Goal: Task Accomplishment & Management: Complete application form

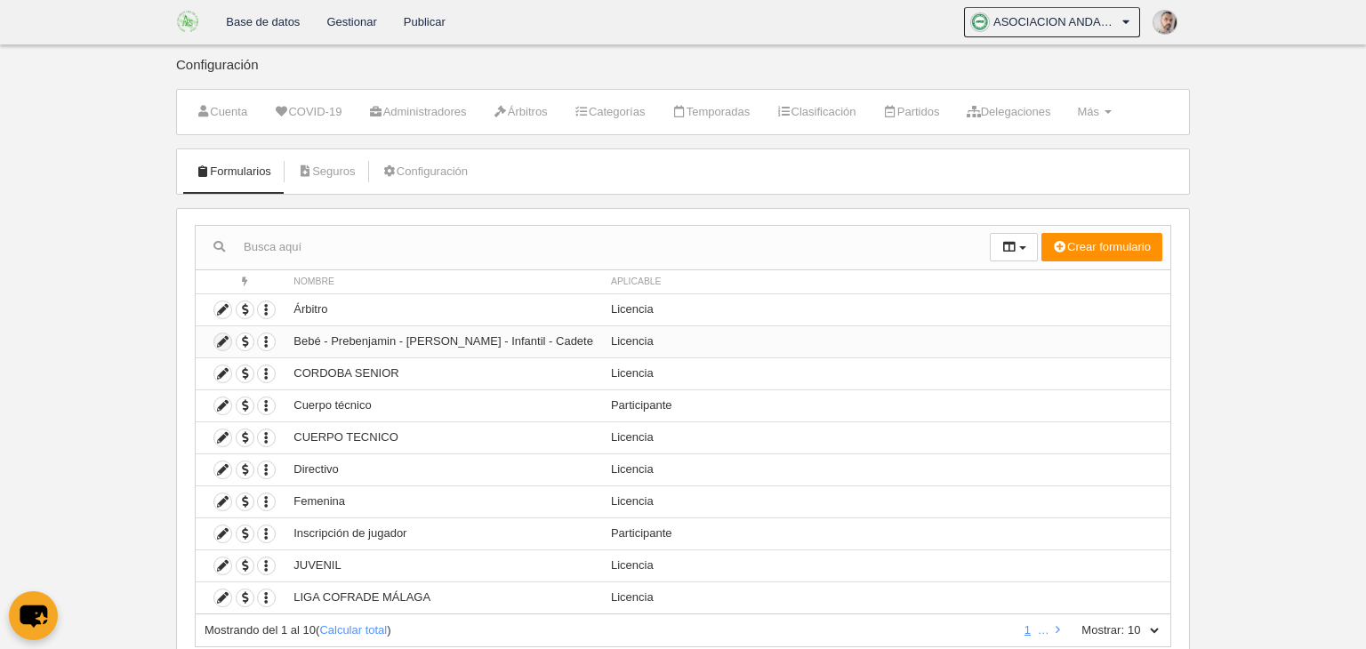
click at [220, 344] on icon at bounding box center [222, 341] width 17 height 17
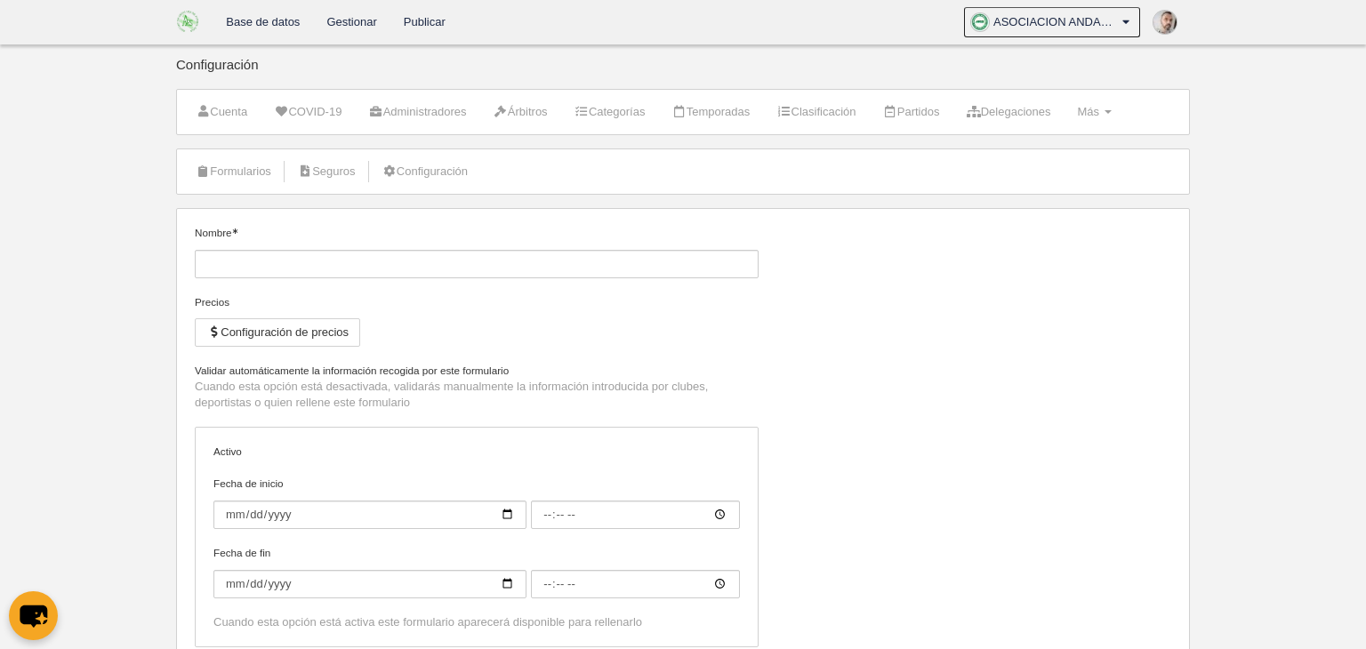
type input "Bebé - Prebenjamin - [PERSON_NAME] - Infantil - Cadete"
checkbox input "true"
type input "[DATE]"
type input "00:00"
type input "[DATE]"
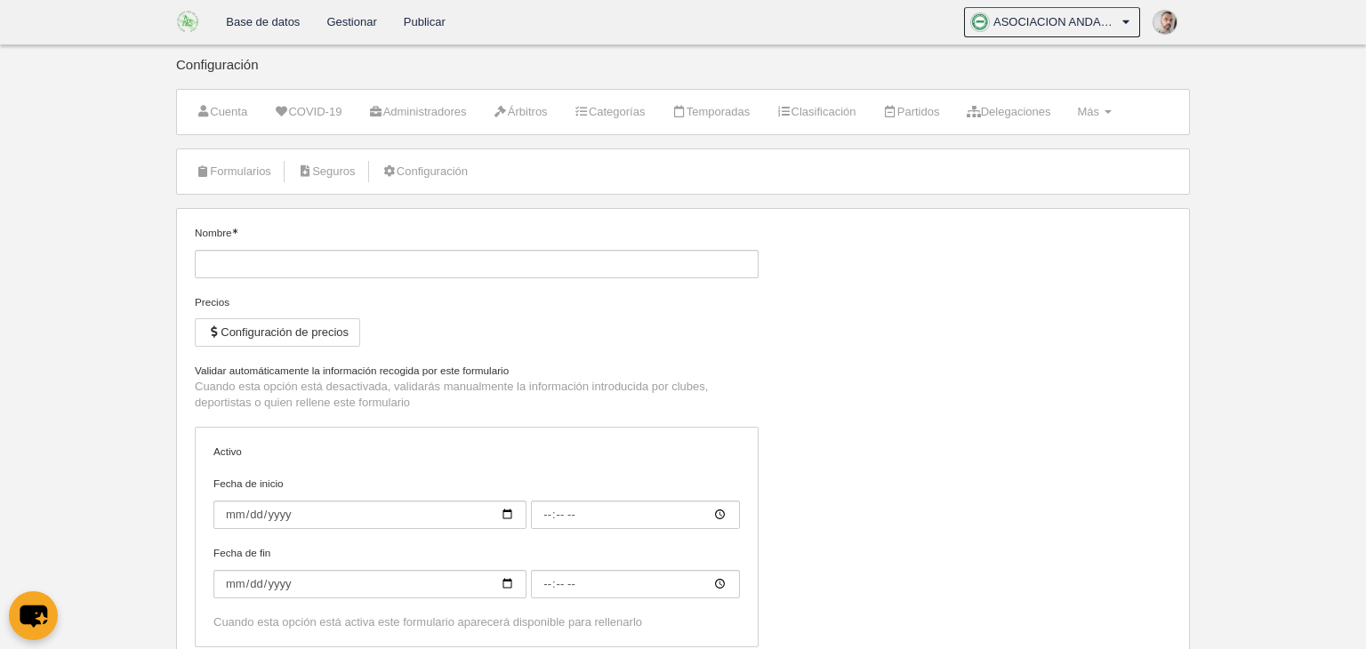
type input "00:00"
select select "selected"
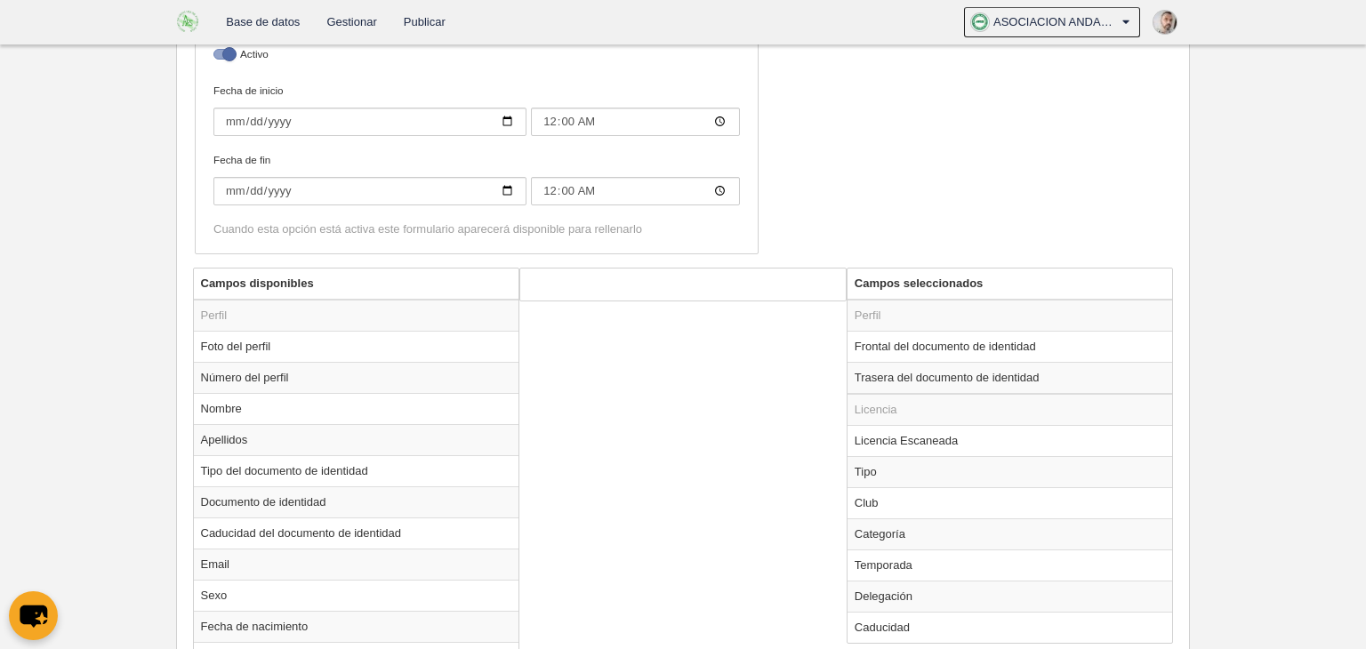
scroll to position [477, 0]
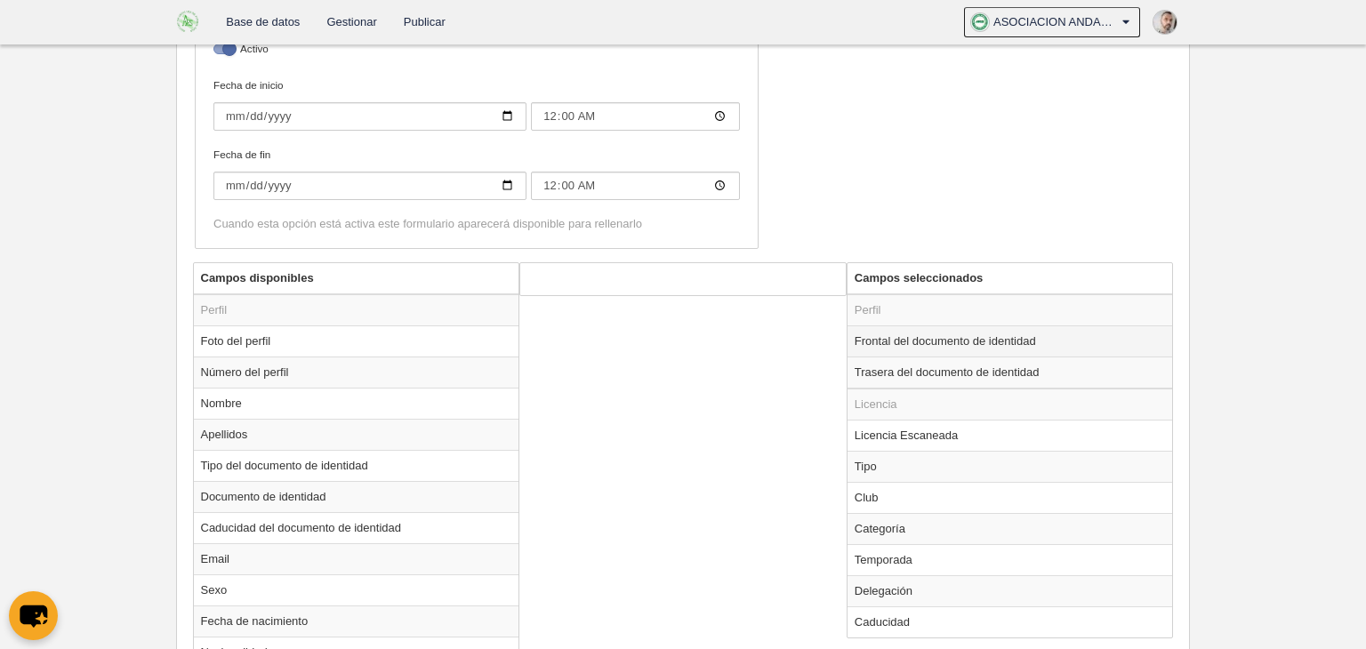
click at [931, 335] on td "Frontal del documento de identidad" at bounding box center [1009, 340] width 325 height 31
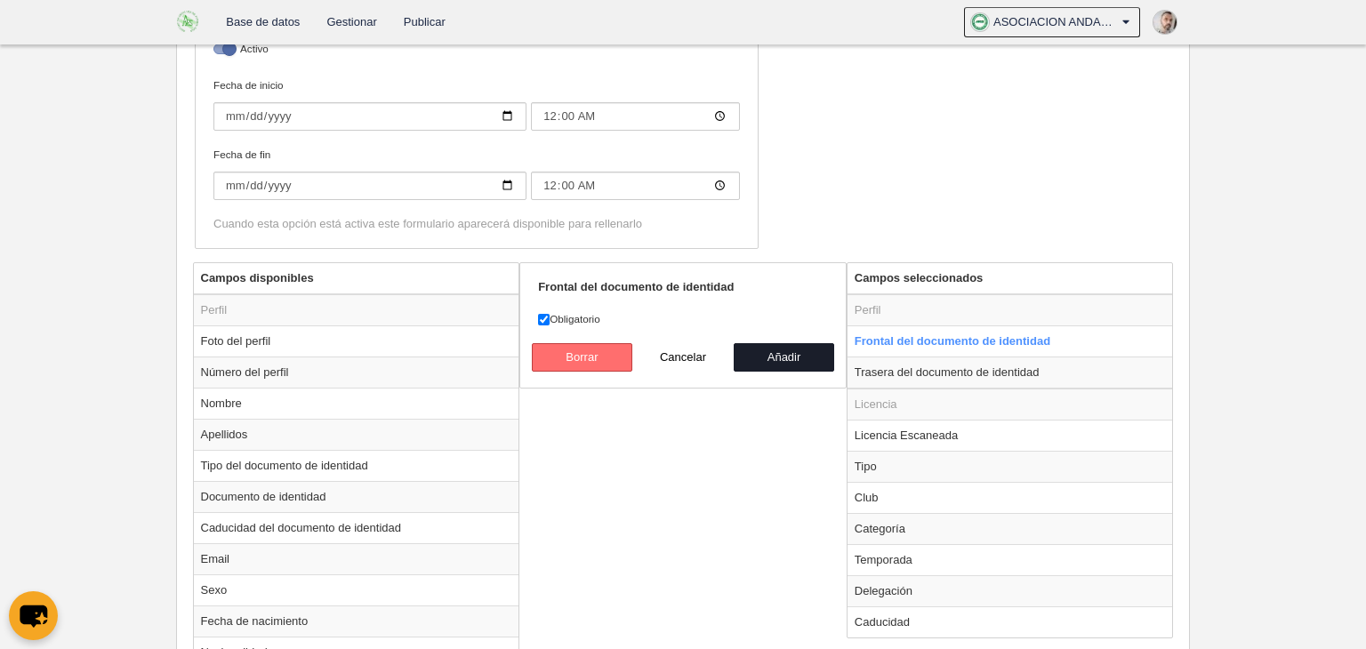
click at [566, 357] on button "Borrar" at bounding box center [582, 357] width 101 height 28
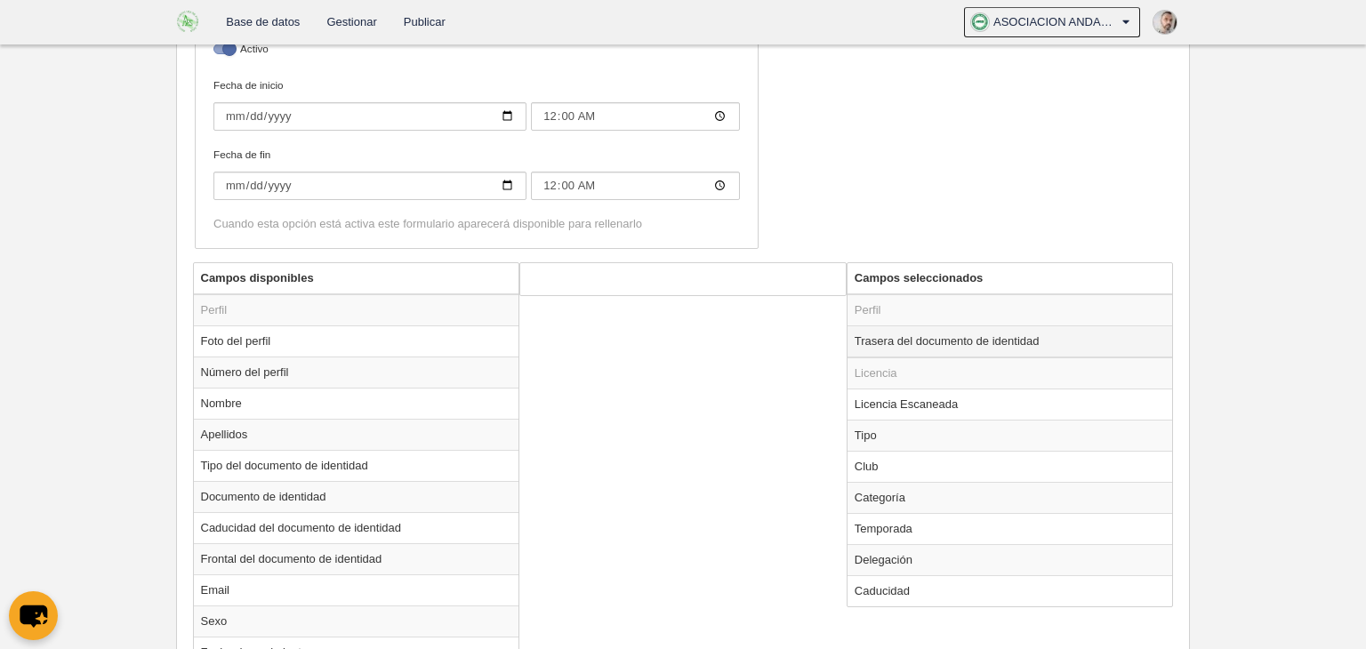
click at [912, 333] on td "Trasera del documento de identidad" at bounding box center [1009, 341] width 325 height 32
radio input "true"
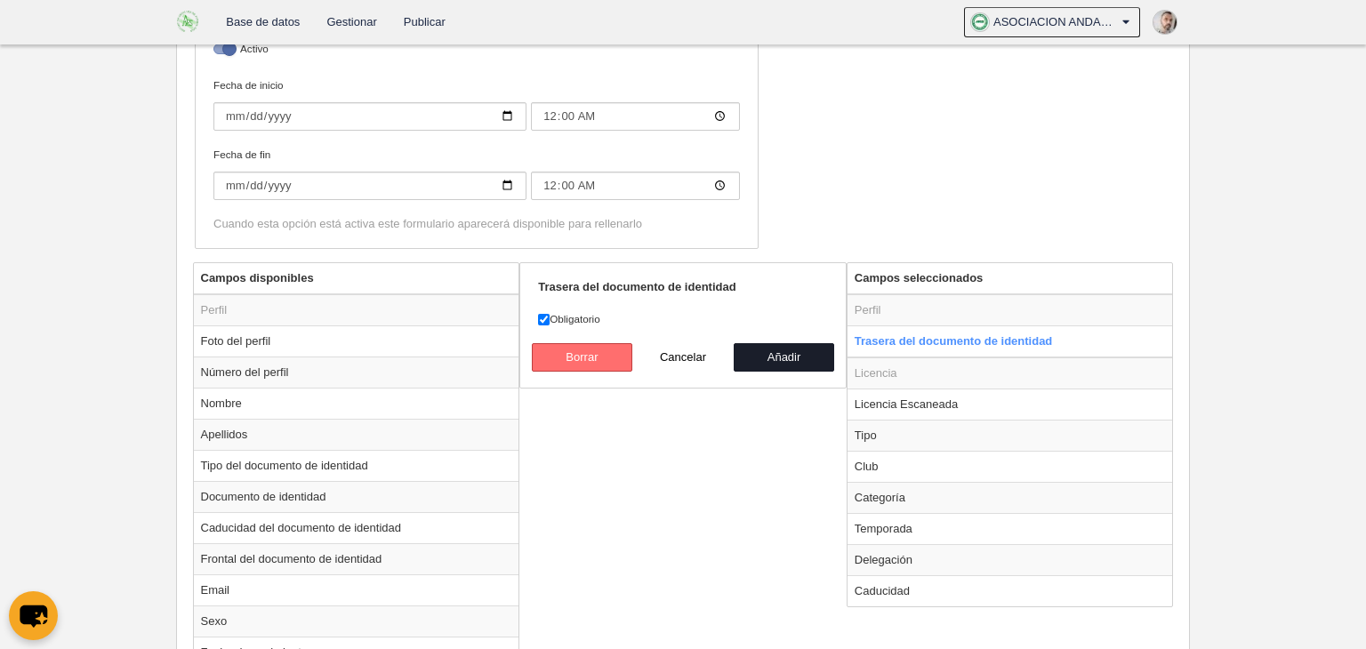
click at [597, 352] on button "Borrar" at bounding box center [582, 357] width 101 height 28
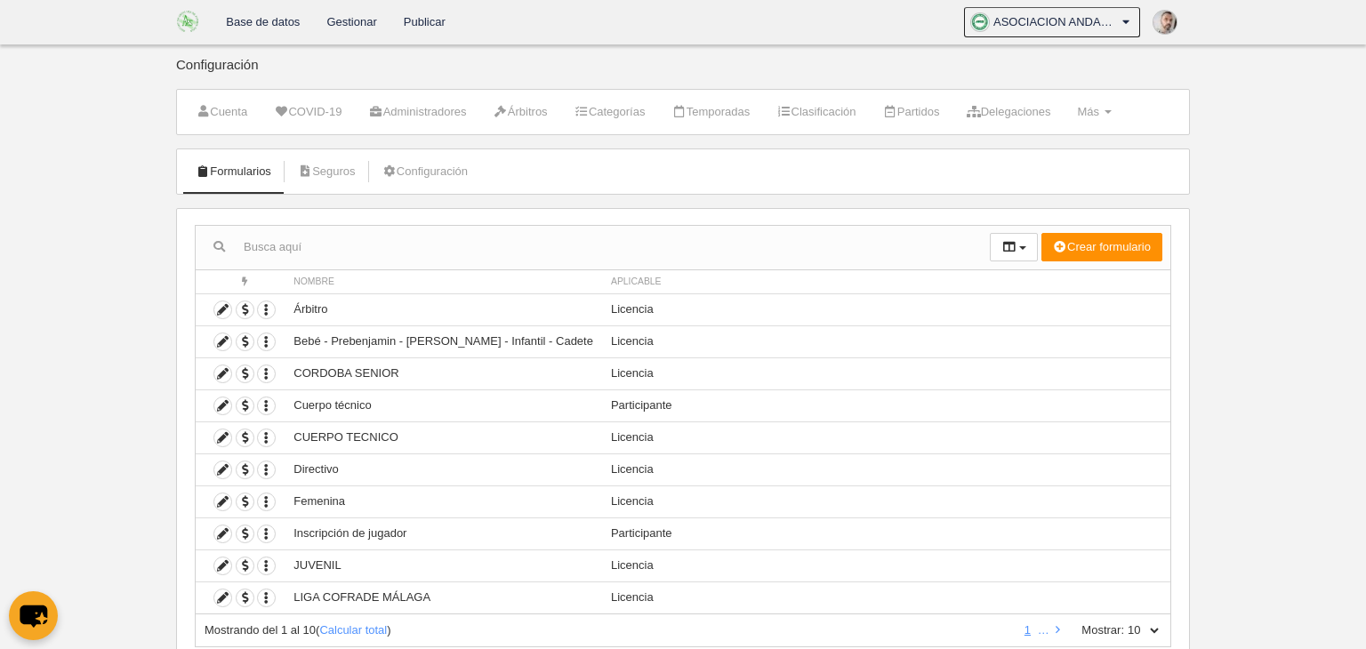
click at [334, 24] on link "Gestionar" at bounding box center [351, 22] width 76 height 44
click at [224, 339] on icon at bounding box center [222, 341] width 17 height 17
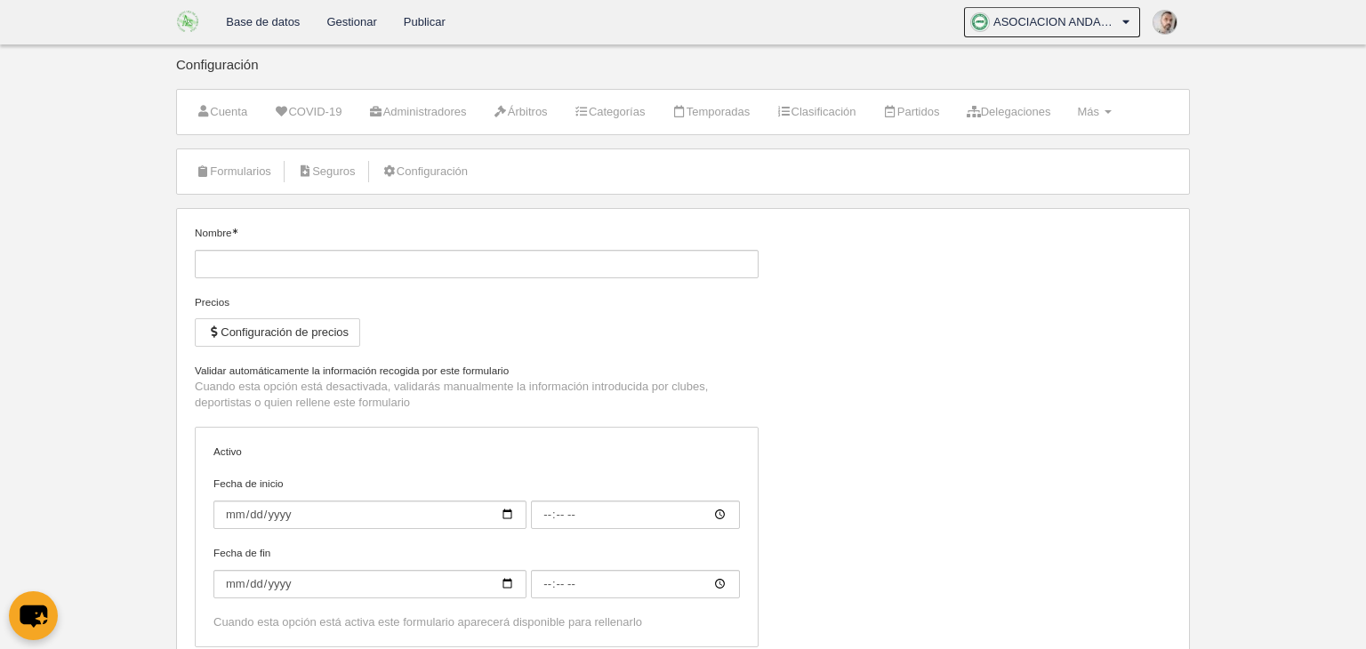
type input "Bebé - Prebenjamin - [PERSON_NAME] - Infantil - Cadete"
checkbox input "true"
type input "[DATE]"
type input "00:00"
type input "[DATE]"
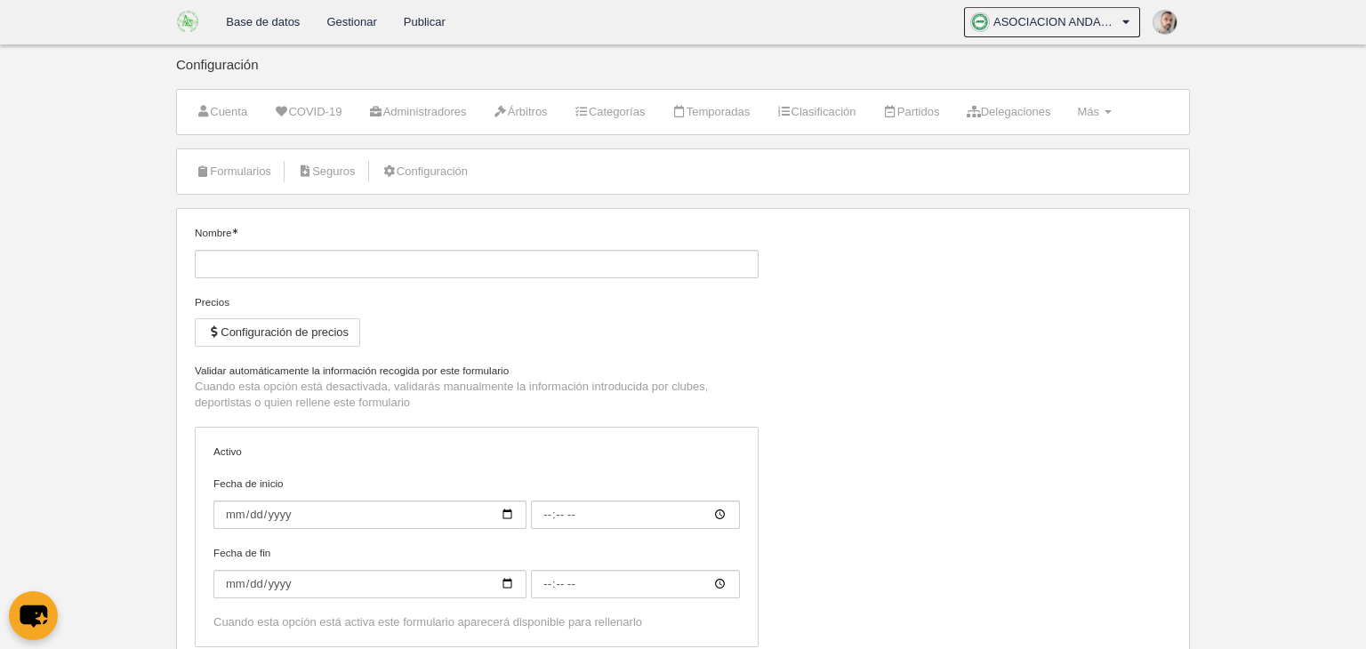
type input "00:00"
select select "selected"
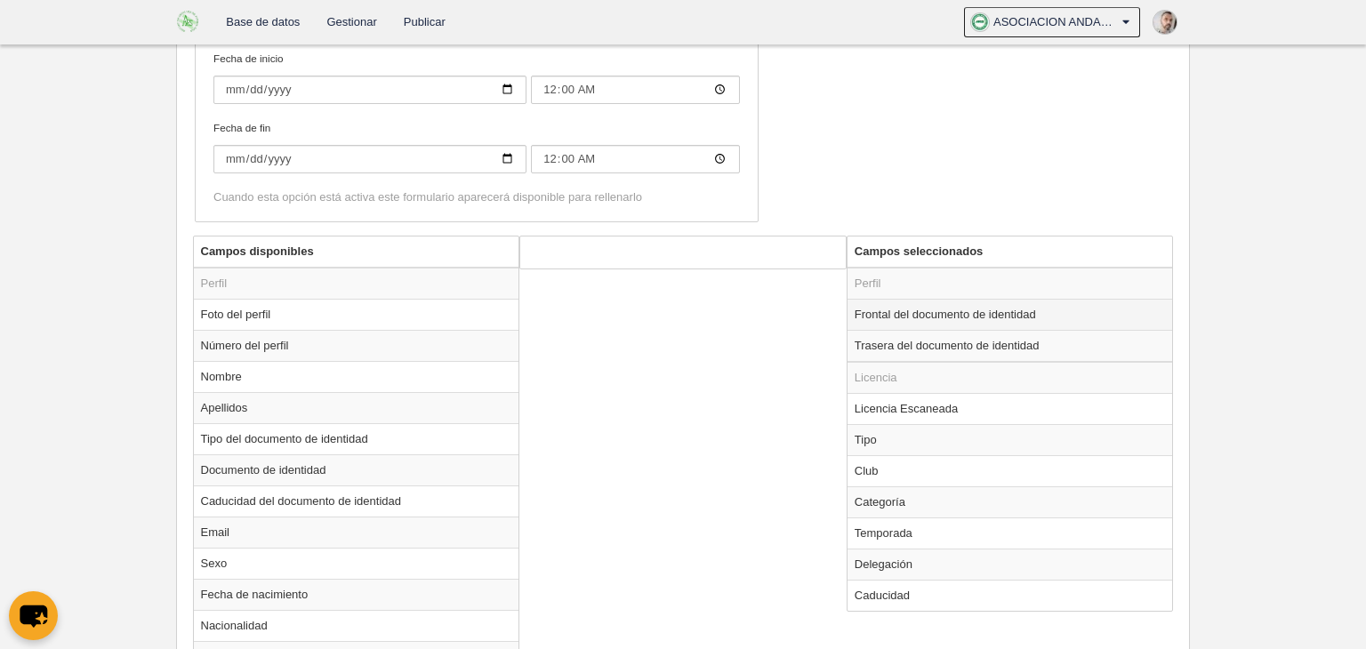
scroll to position [510, 0]
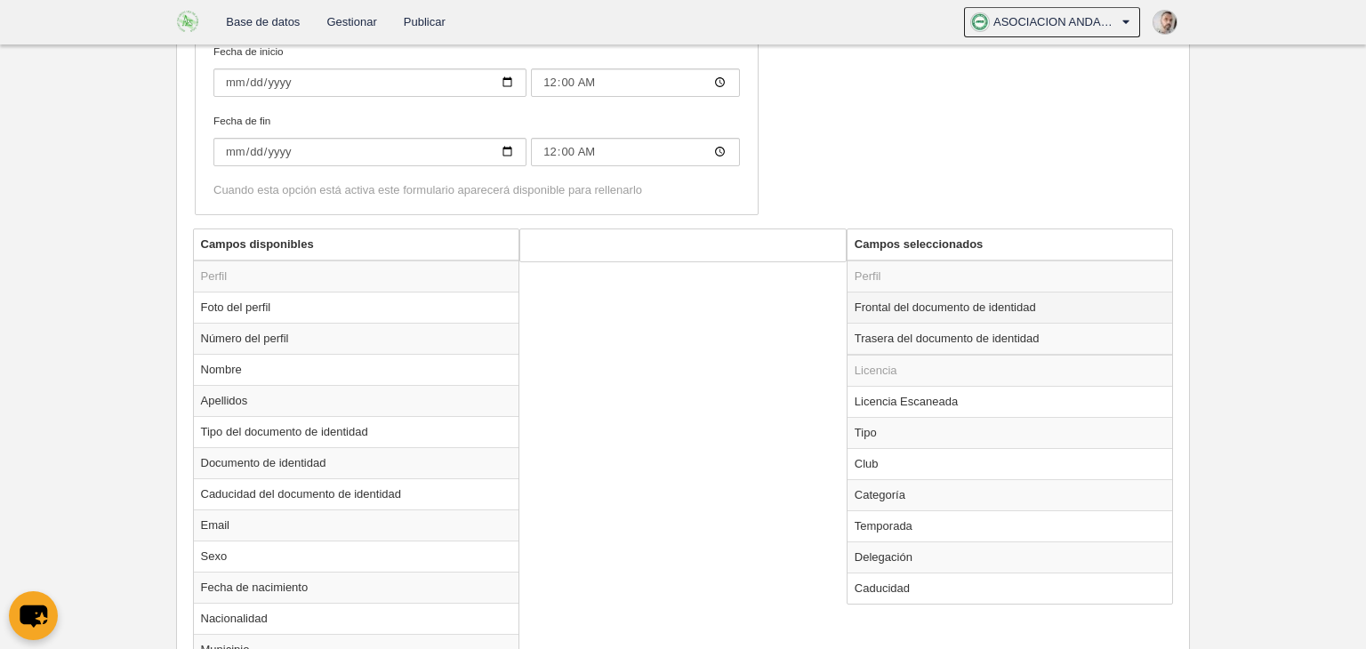
click at [995, 305] on td "Frontal del documento de identidad" at bounding box center [1009, 307] width 325 height 31
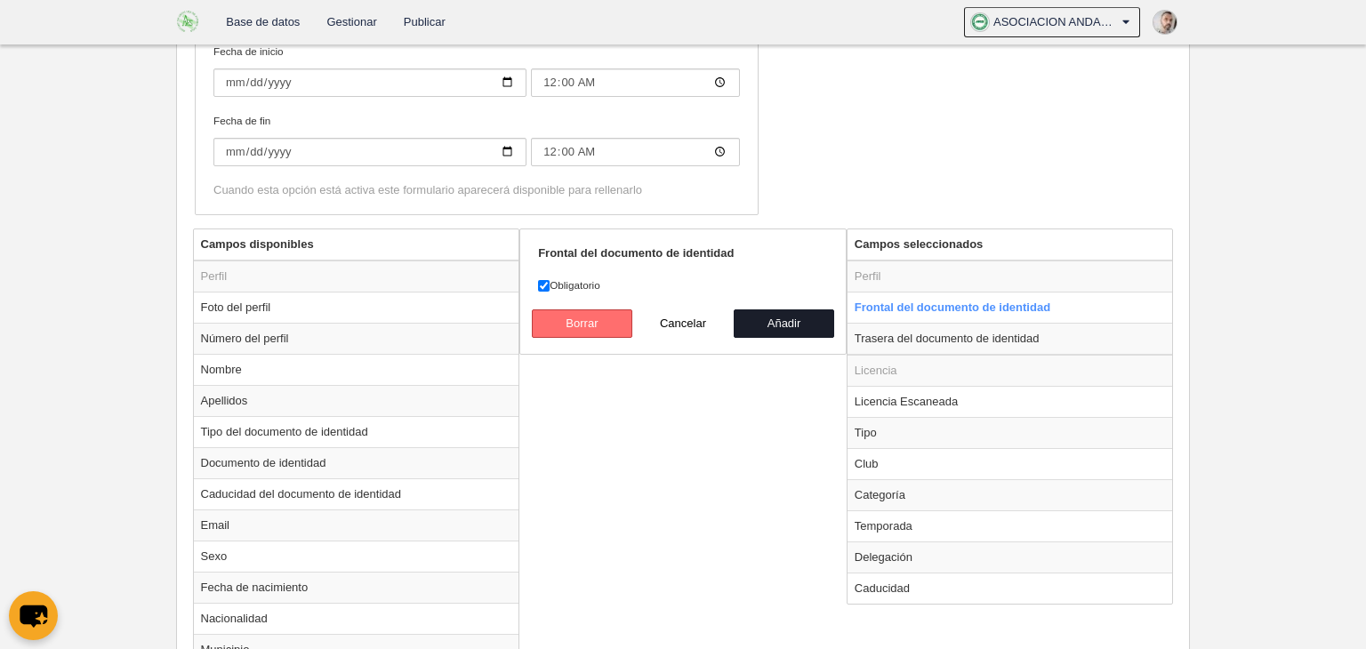
click at [578, 325] on button "Borrar" at bounding box center [582, 323] width 101 height 28
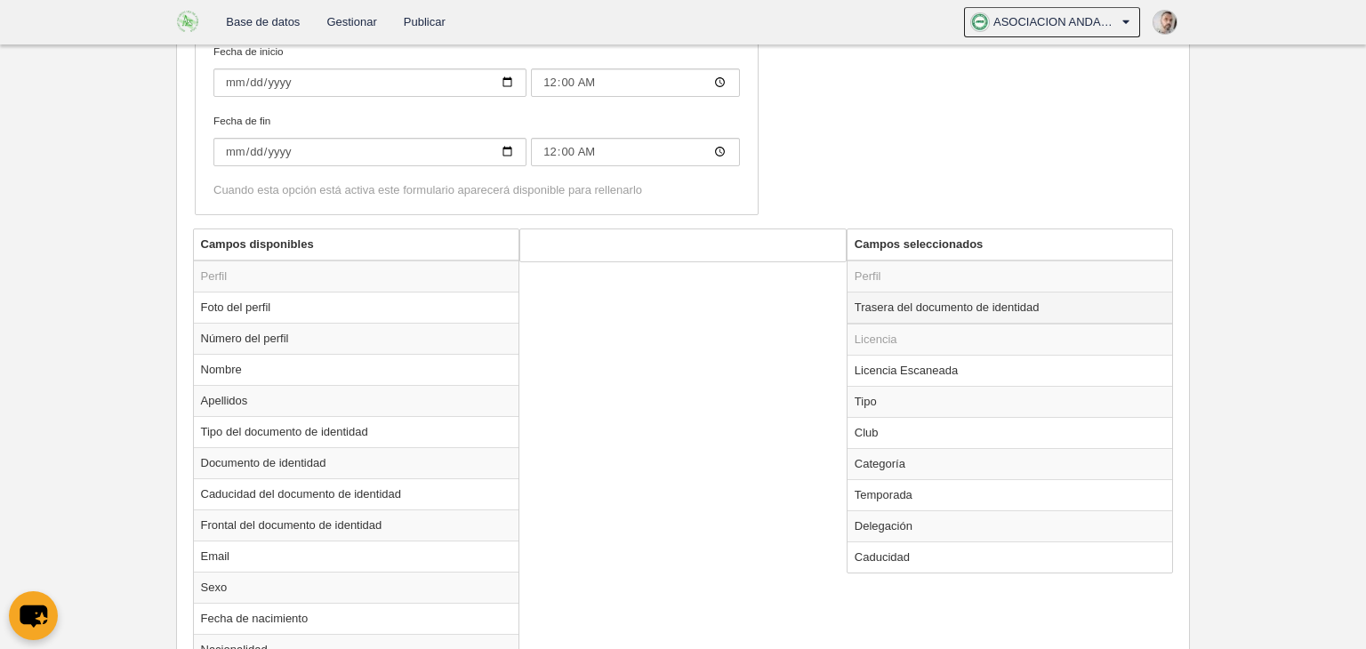
click at [900, 301] on td "Trasera del documento de identidad" at bounding box center [1009, 308] width 325 height 32
radio input "true"
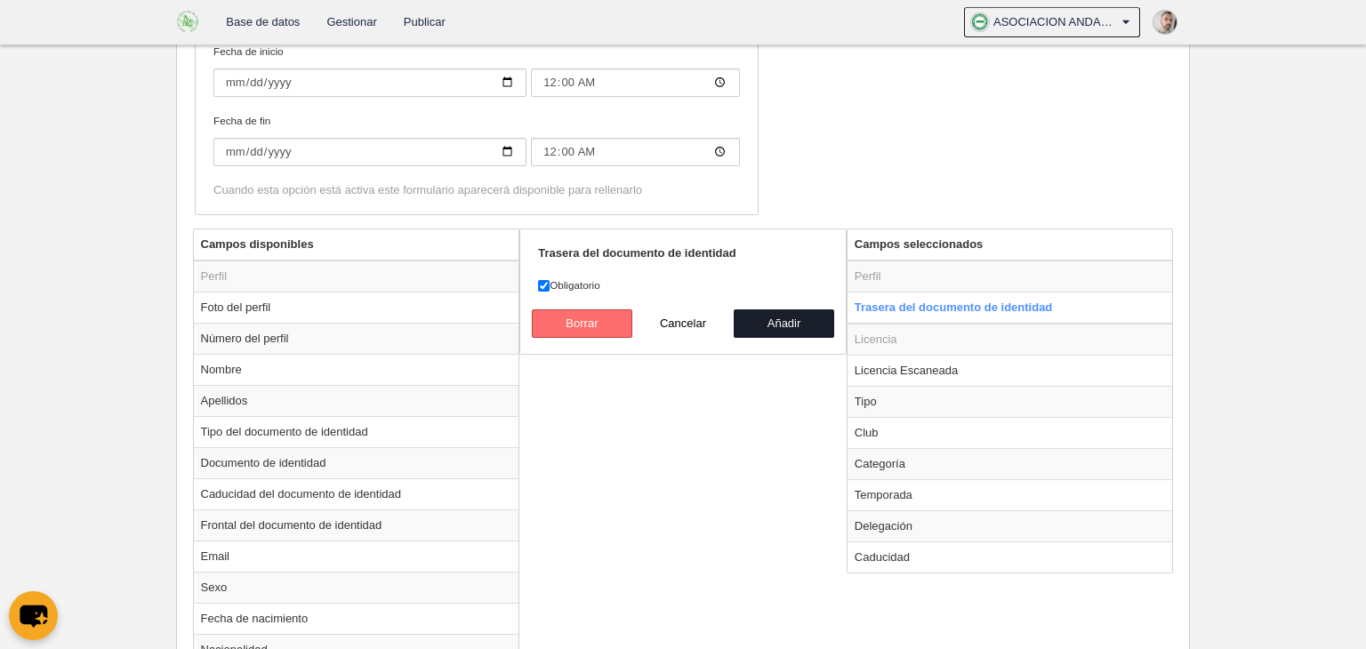
click at [565, 318] on button "Borrar" at bounding box center [582, 323] width 101 height 28
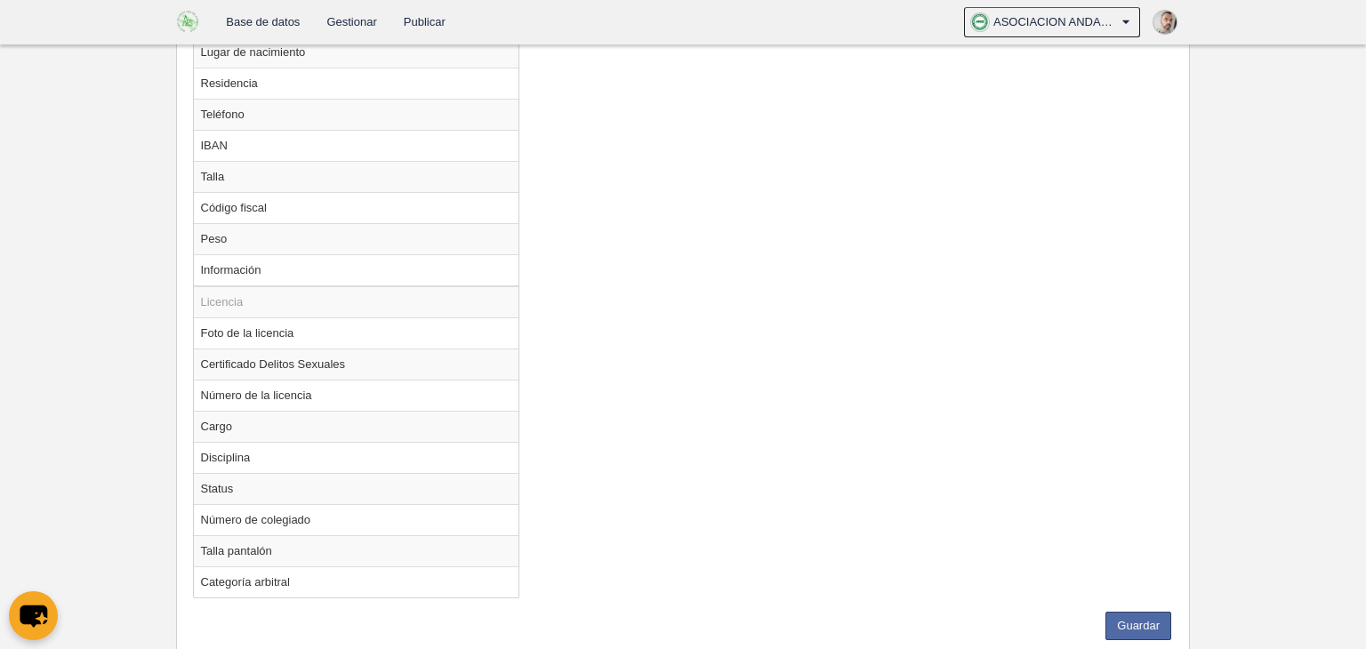
scroll to position [1338, 0]
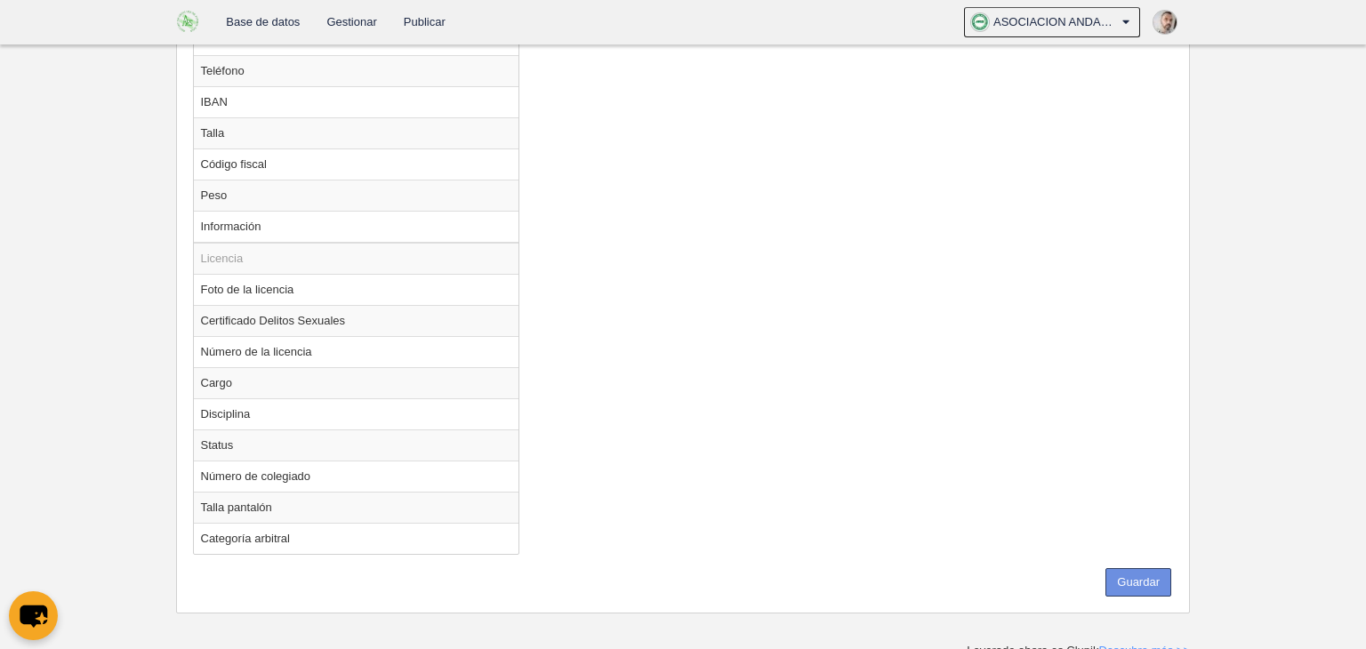
click at [1138, 583] on button "Guardar" at bounding box center [1138, 582] width 66 height 28
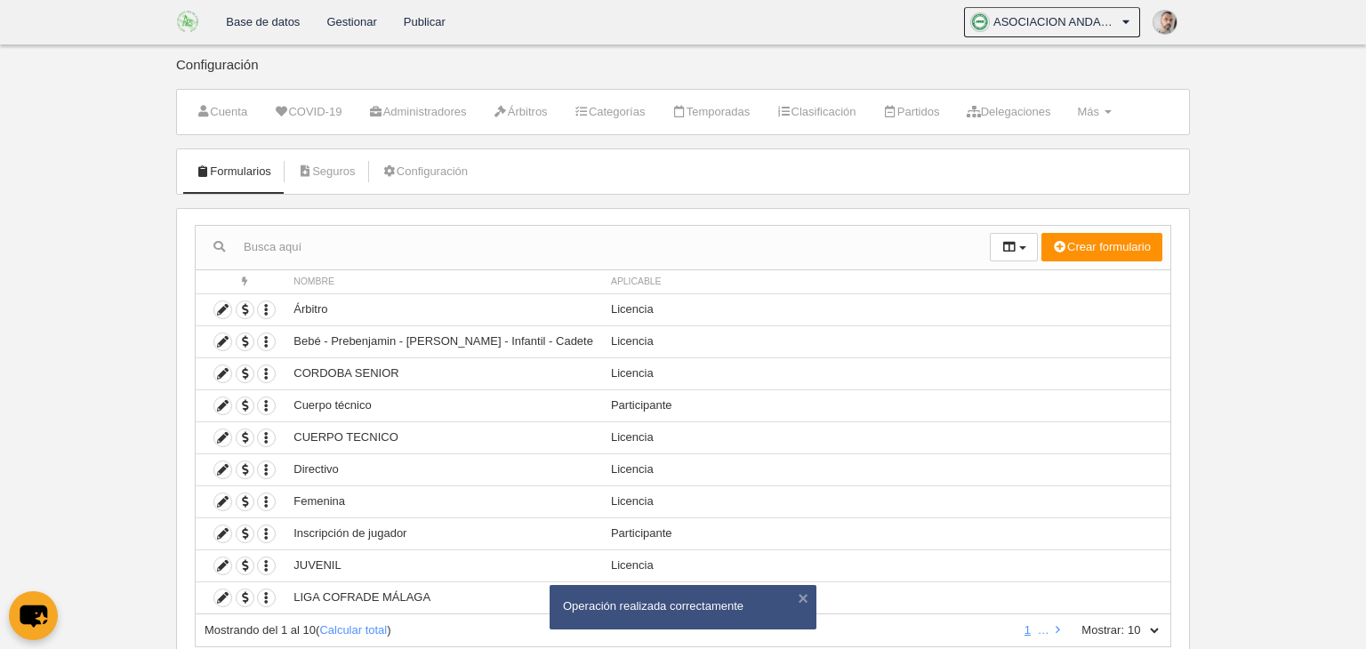
click at [337, 24] on link "Gestionar" at bounding box center [351, 22] width 76 height 44
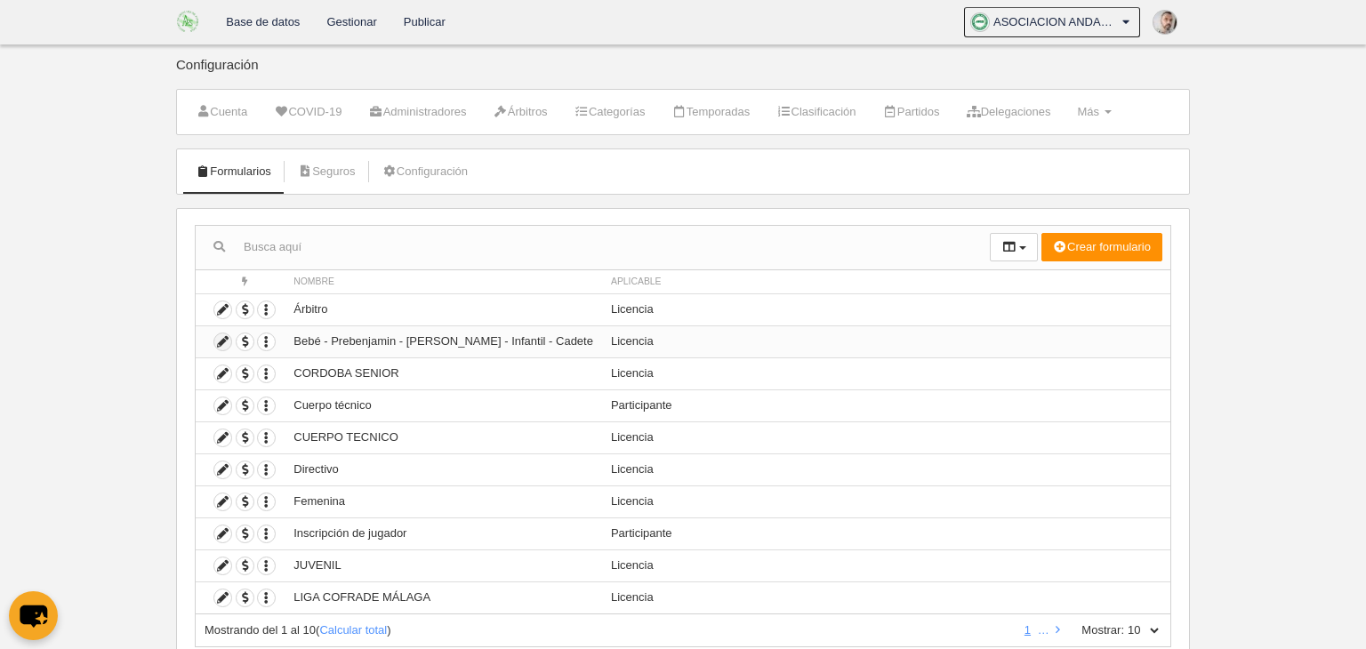
click at [217, 341] on icon at bounding box center [222, 341] width 17 height 17
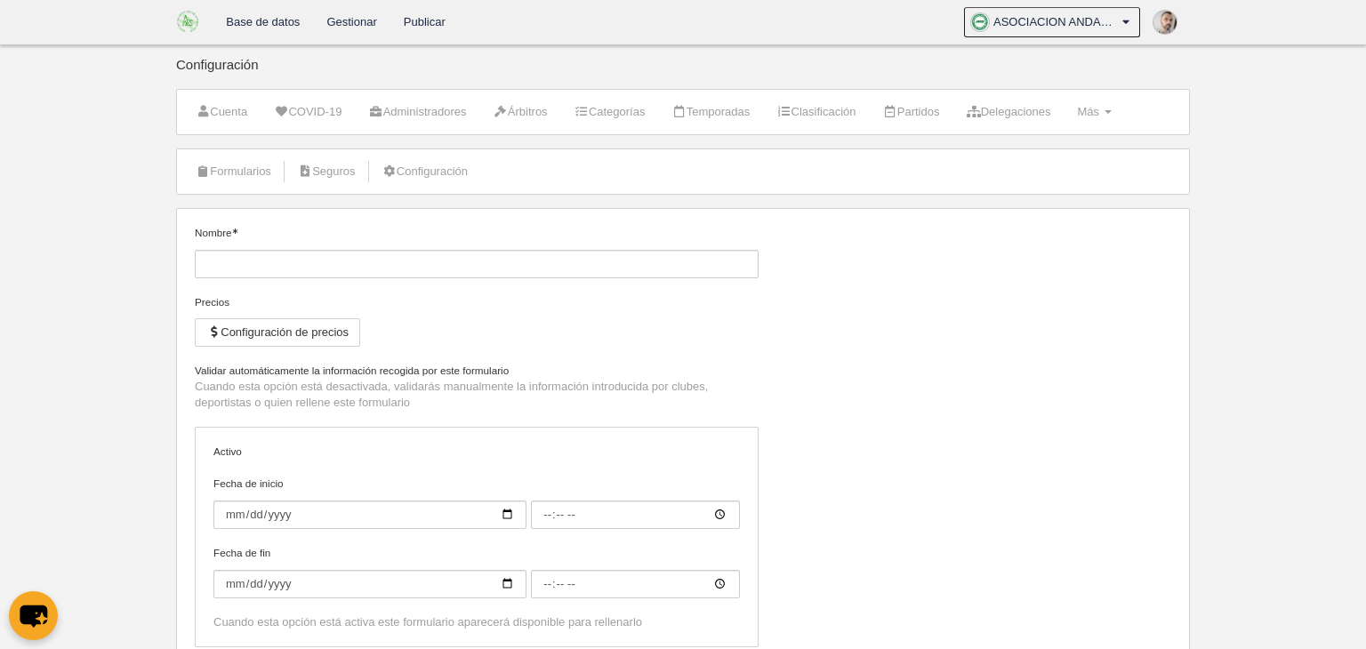
type input "Bebé - Prebenjamin - [PERSON_NAME] - Infantil - Cadete"
checkbox input "true"
type input "[DATE]"
type input "00:00"
type input "[DATE]"
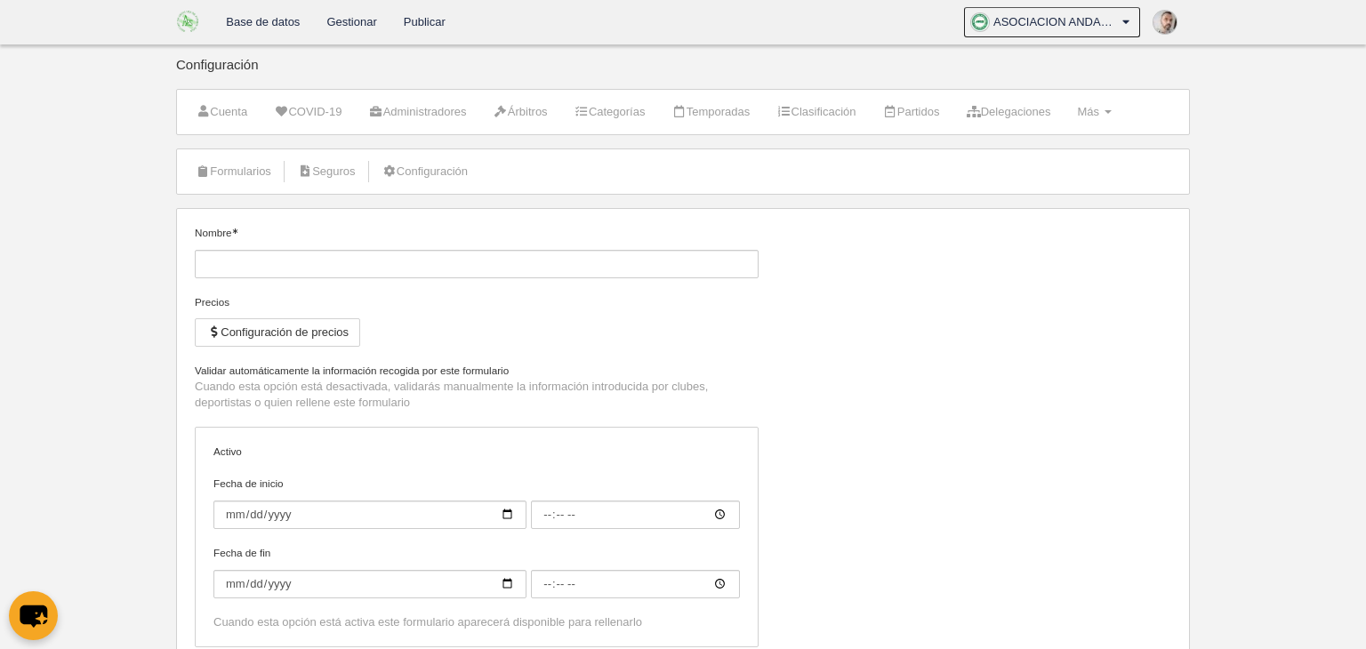
type input "00:00"
select select "selected"
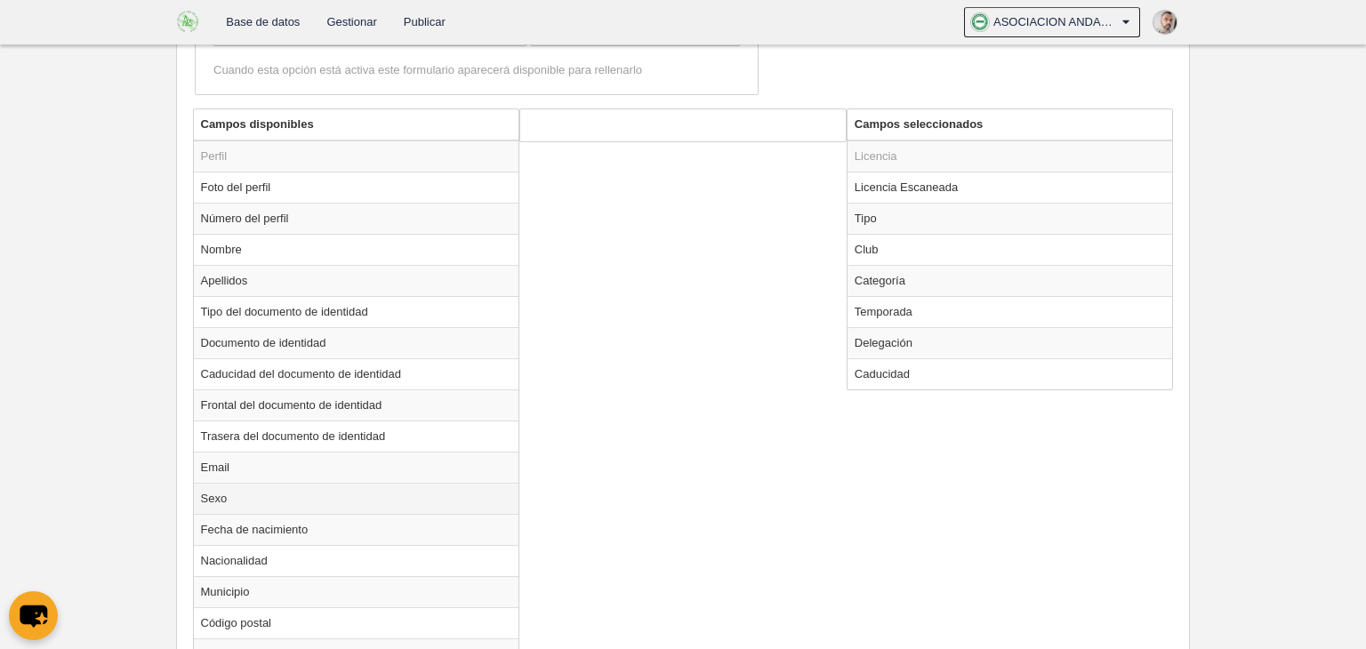
scroll to position [669, 0]
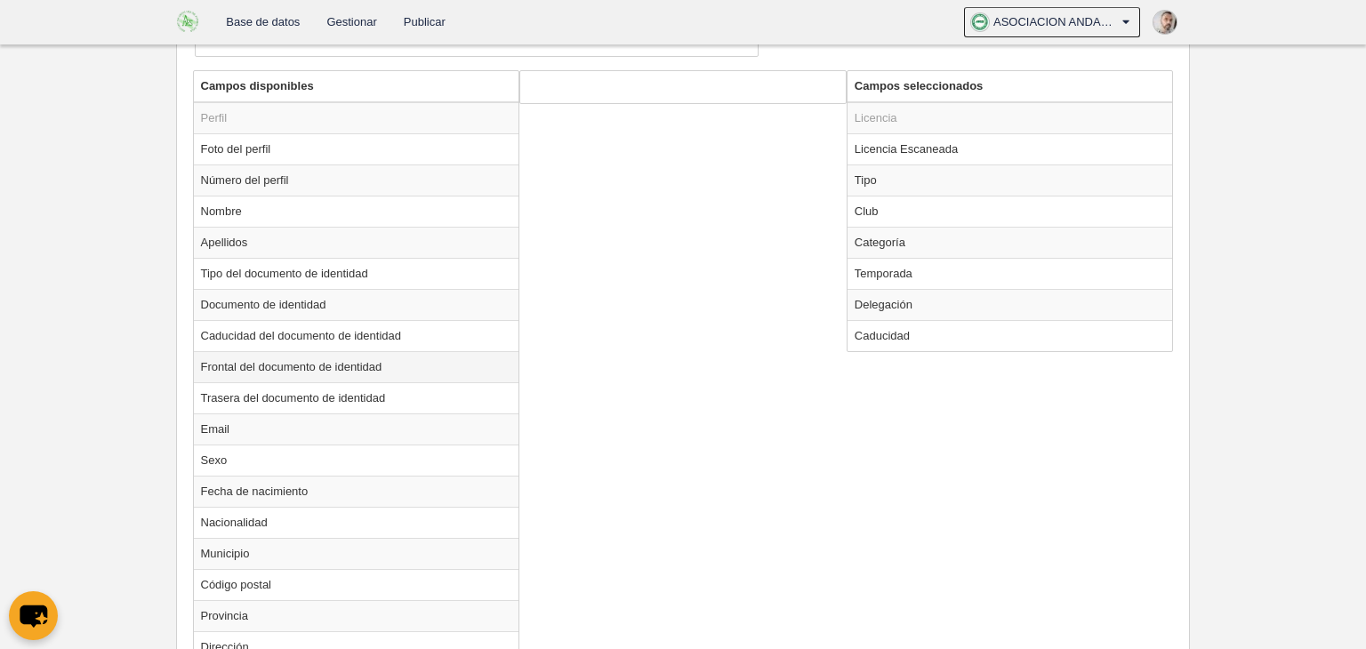
click at [328, 366] on td "Frontal del documento de identidad" at bounding box center [356, 366] width 325 height 31
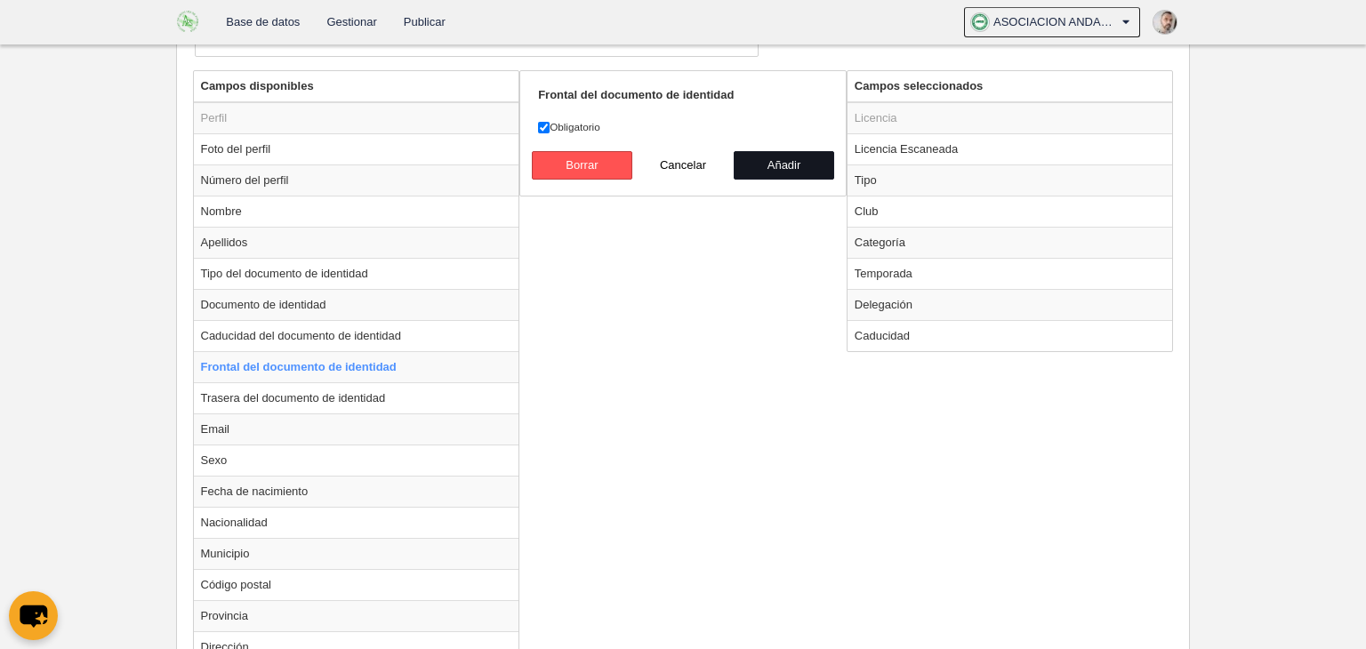
click at [782, 164] on button "Añadir" at bounding box center [784, 165] width 101 height 28
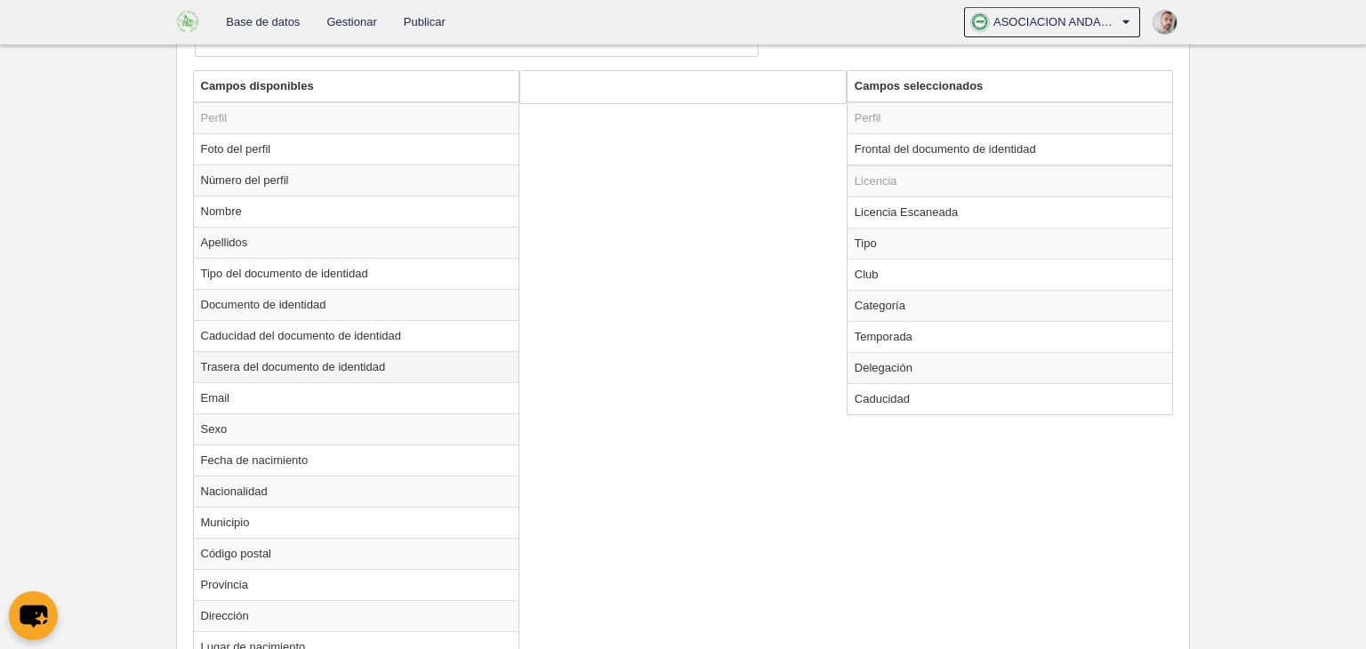
click at [354, 361] on td "Trasera del documento de identidad" at bounding box center [356, 366] width 325 height 31
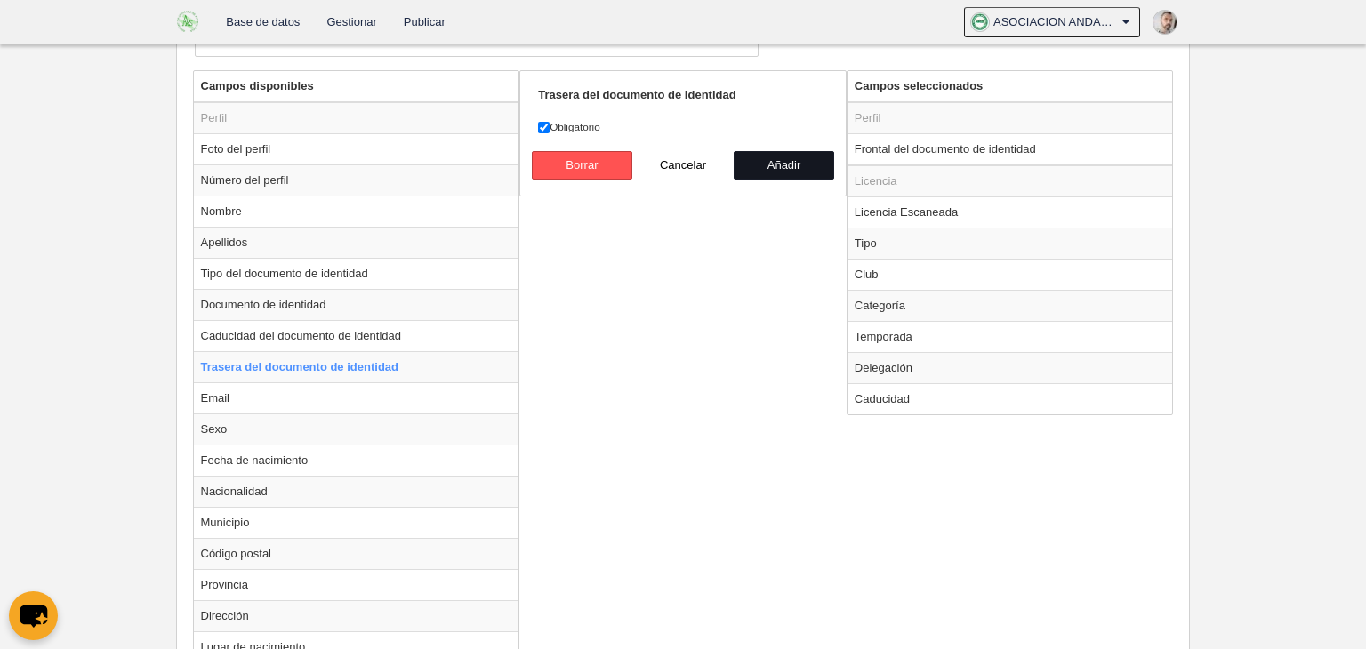
click at [771, 164] on button "Añadir" at bounding box center [784, 165] width 101 height 28
radio input "false"
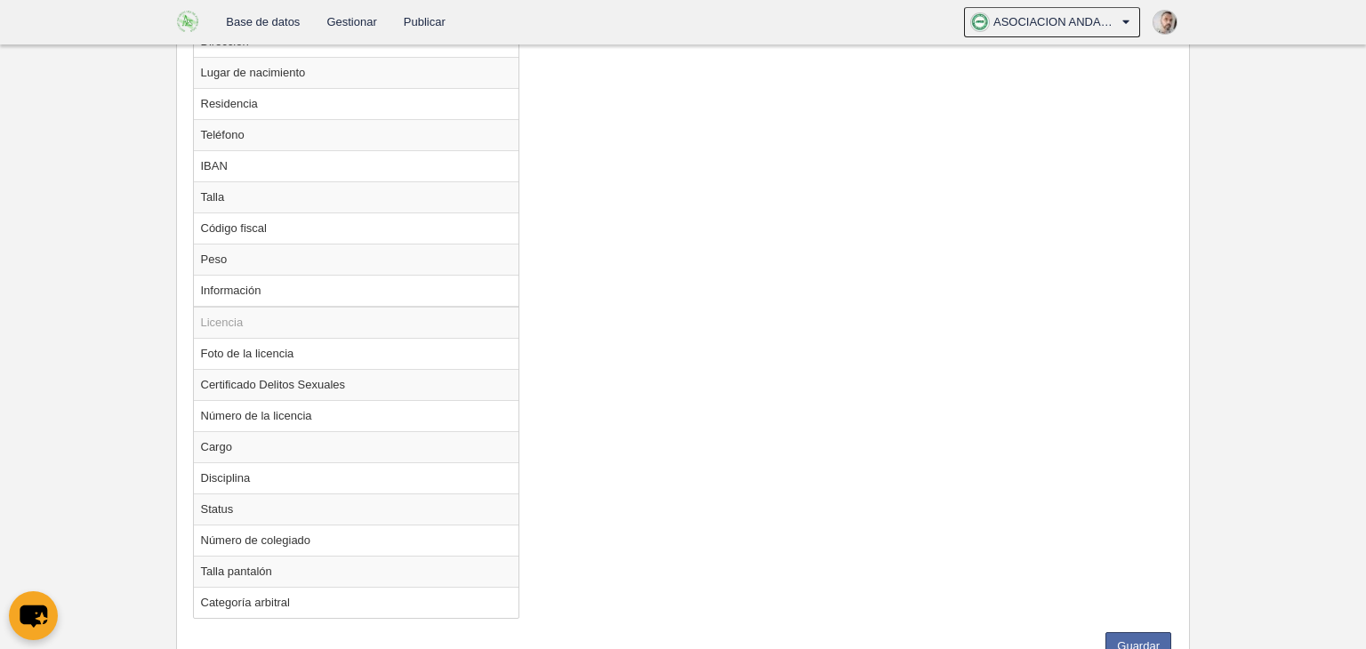
scroll to position [1277, 0]
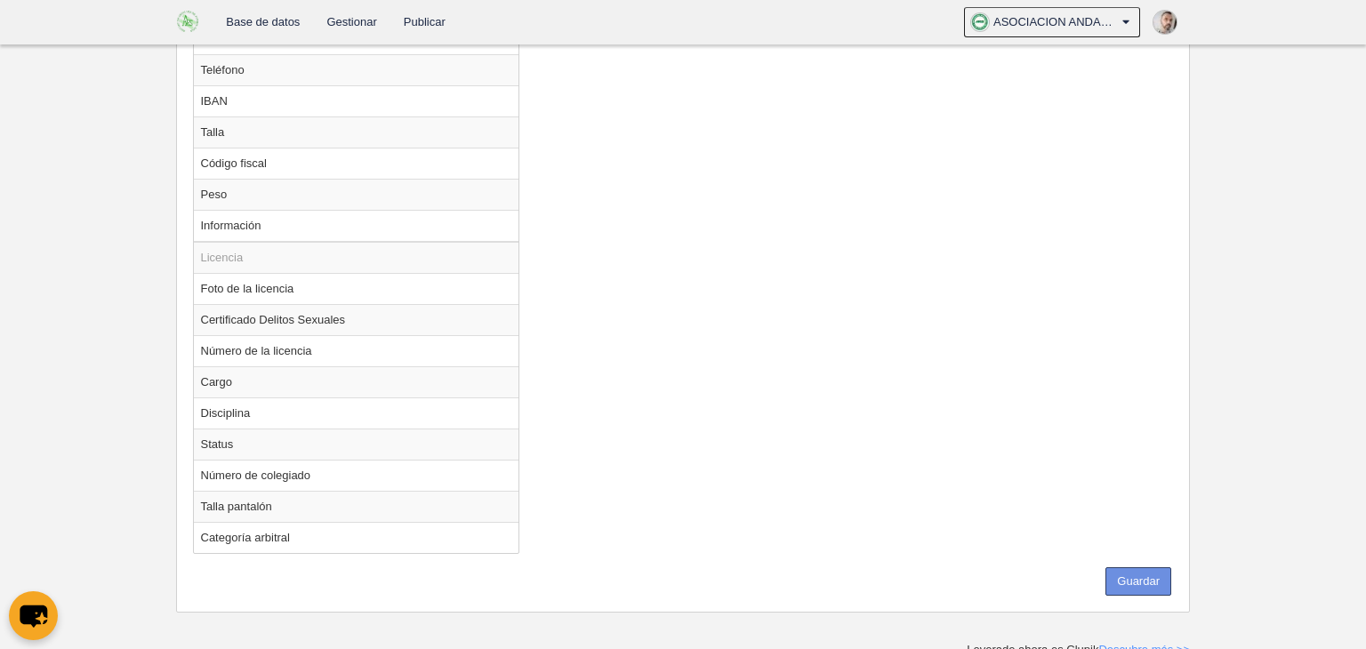
click at [1129, 573] on button "Guardar" at bounding box center [1138, 581] width 66 height 28
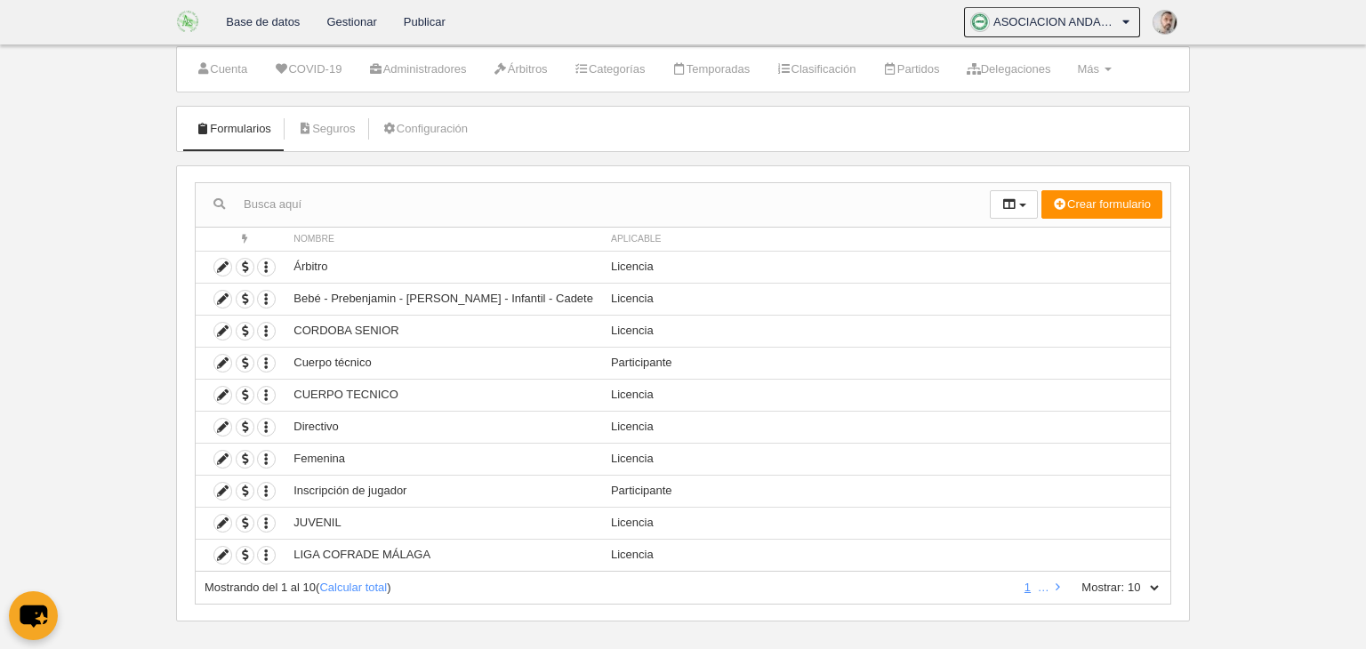
scroll to position [57, 0]
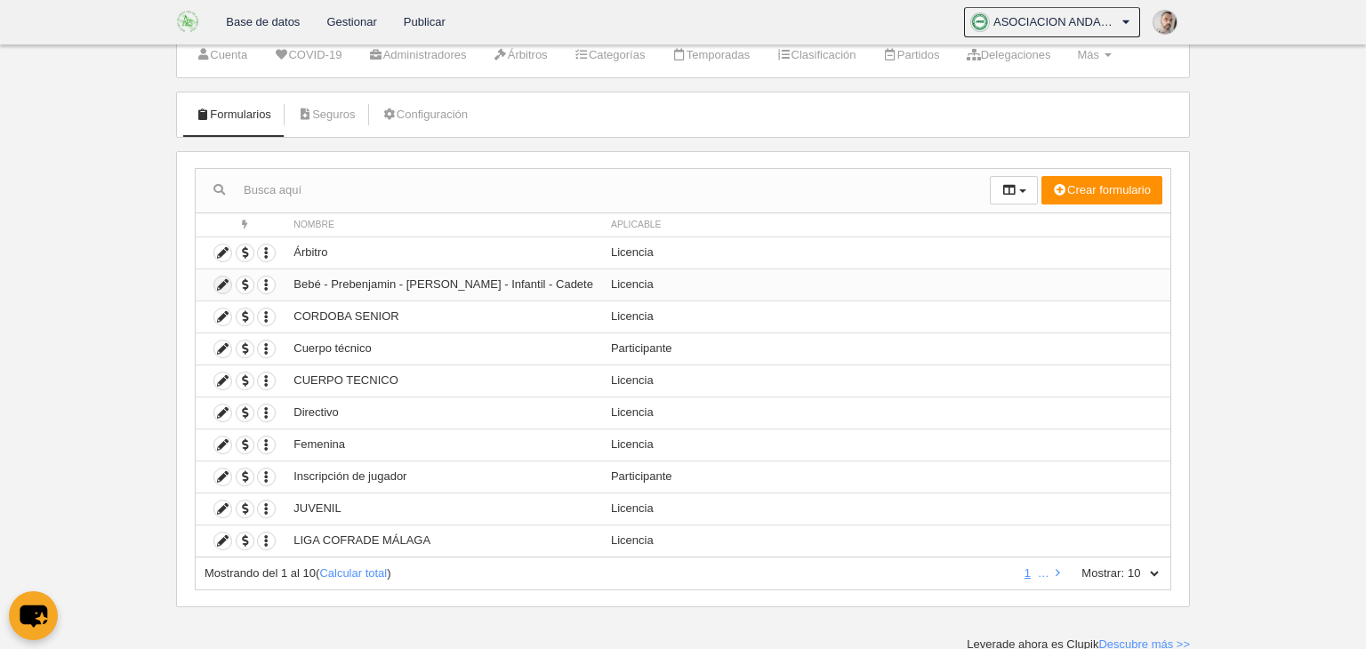
click at [221, 287] on icon at bounding box center [222, 285] width 17 height 17
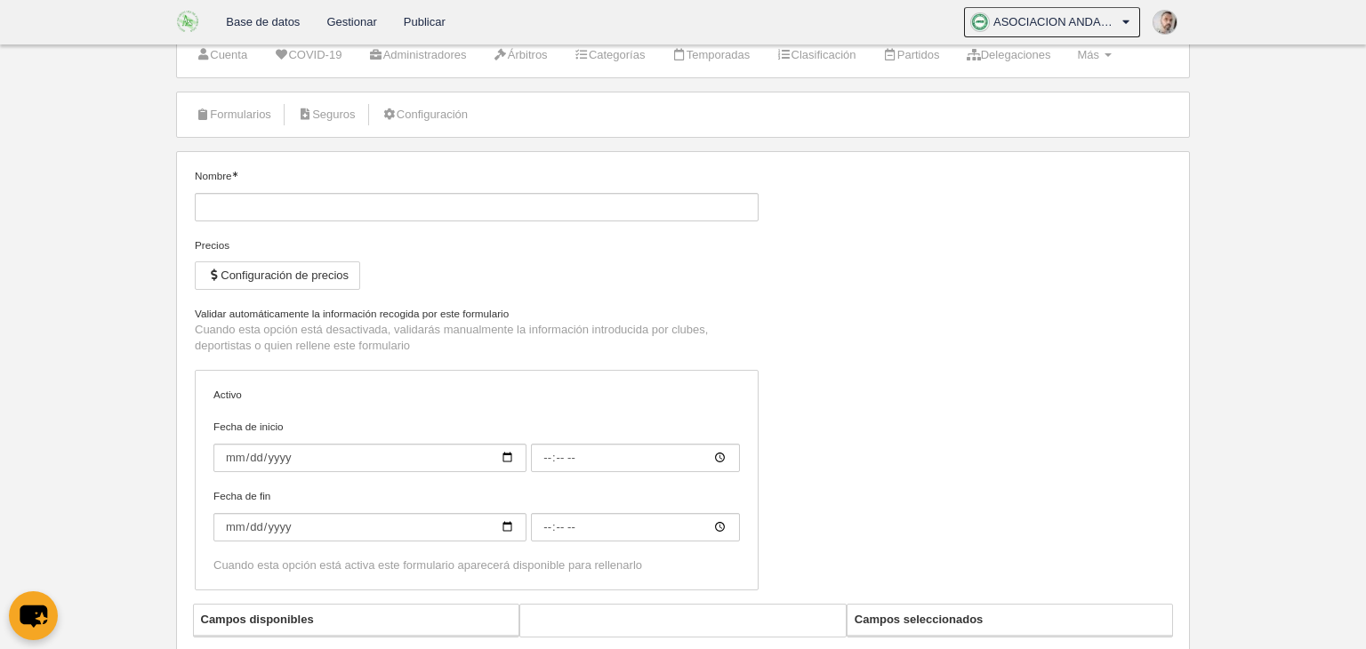
type input "Bebé - Prebenjamin - [PERSON_NAME] - Infantil - Cadete"
checkbox input "true"
type input "[DATE]"
type input "00:00"
type input "[DATE]"
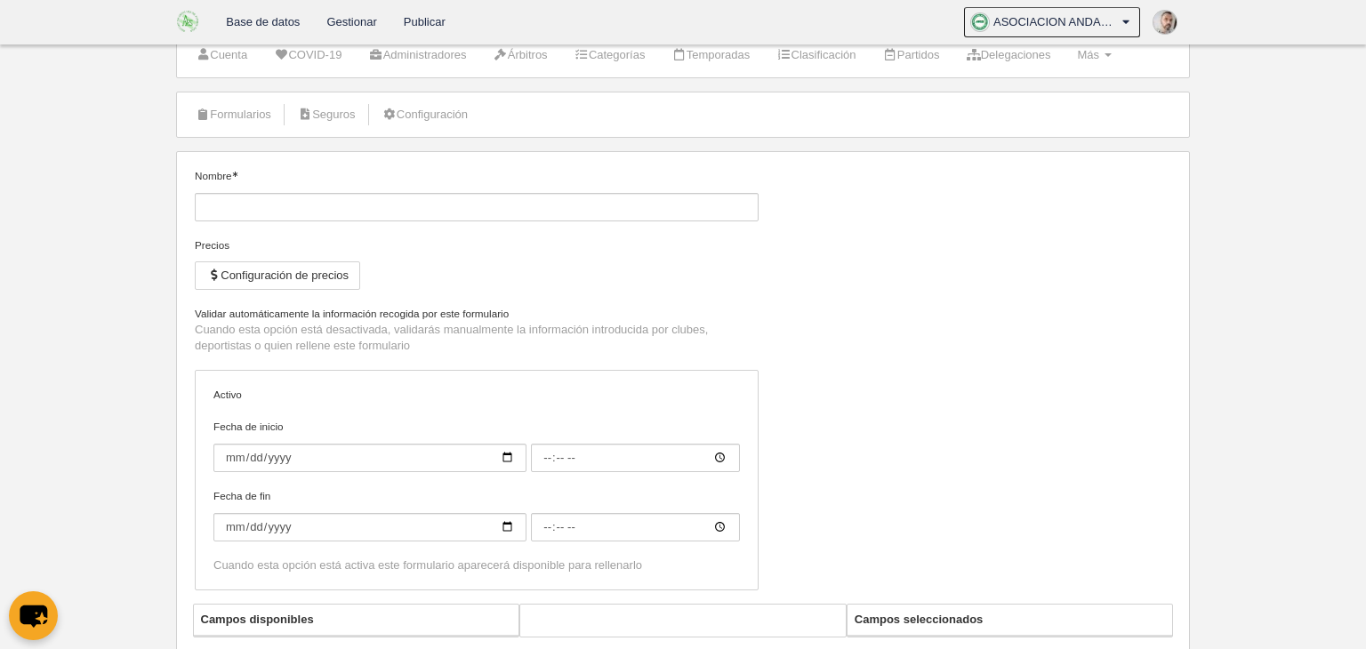
type input "00:00"
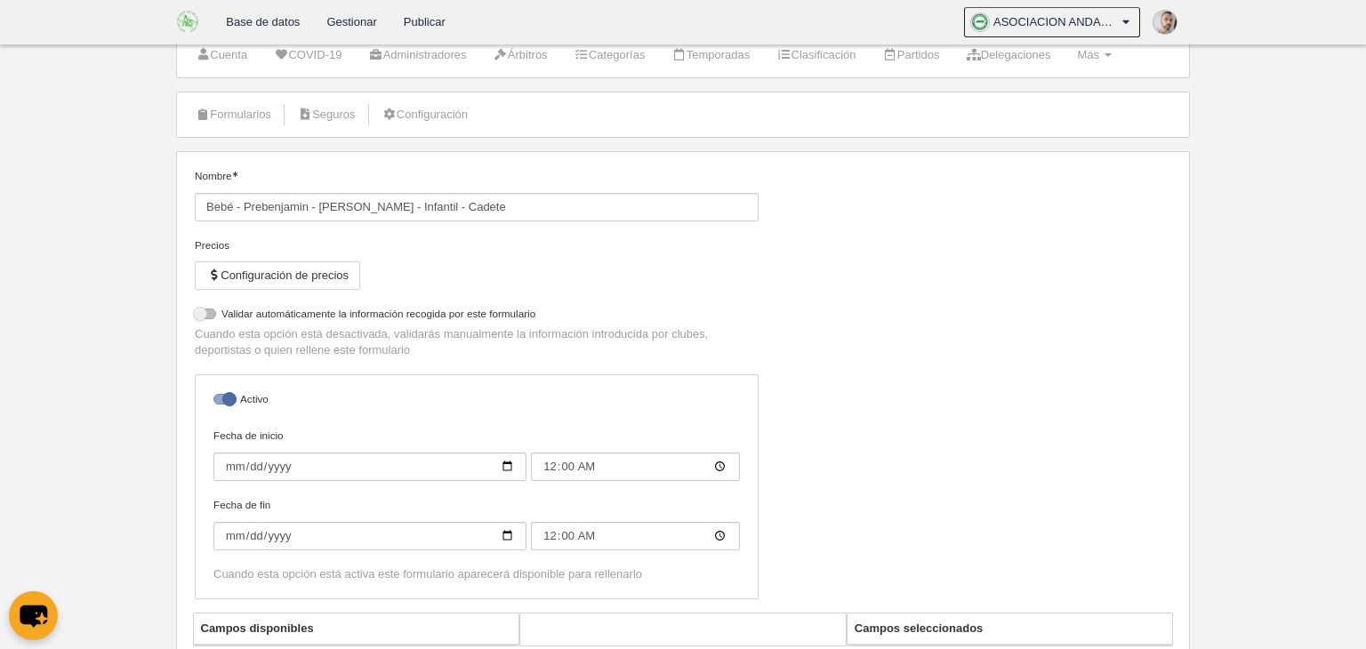
select select "selected"
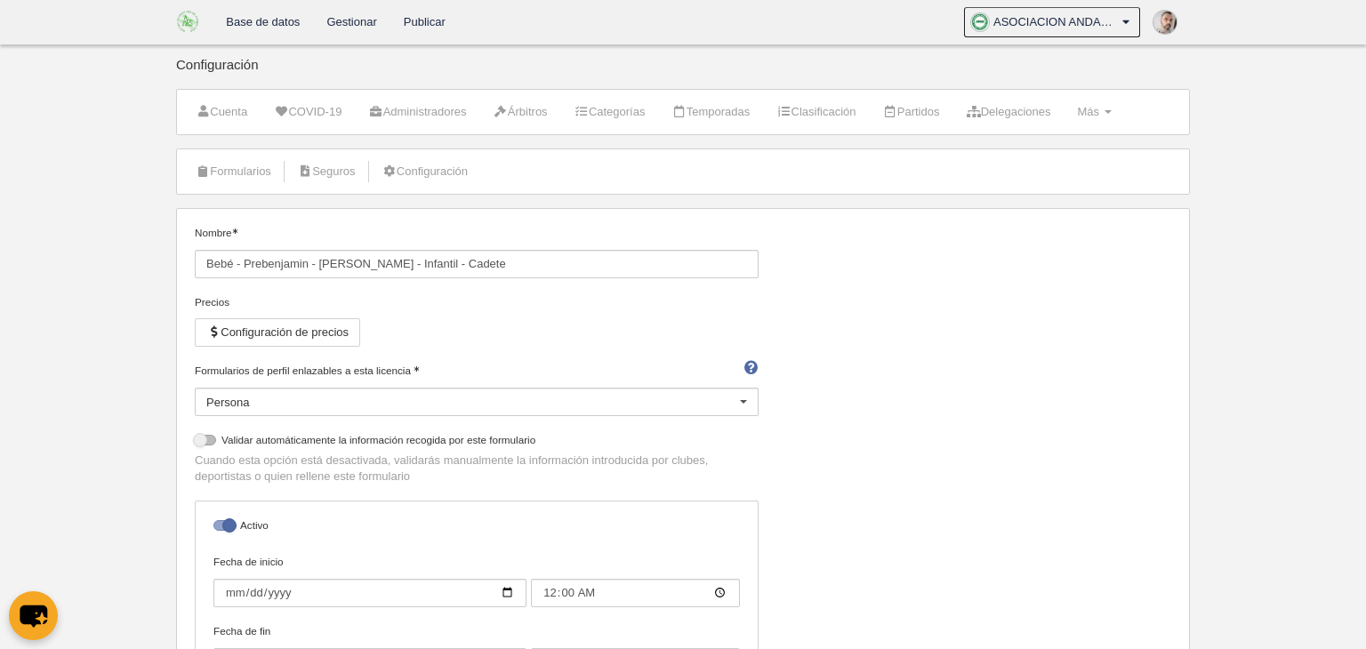
click at [344, 25] on link "Gestionar" at bounding box center [351, 22] width 76 height 44
